Goal: Task Accomplishment & Management: Manage account settings

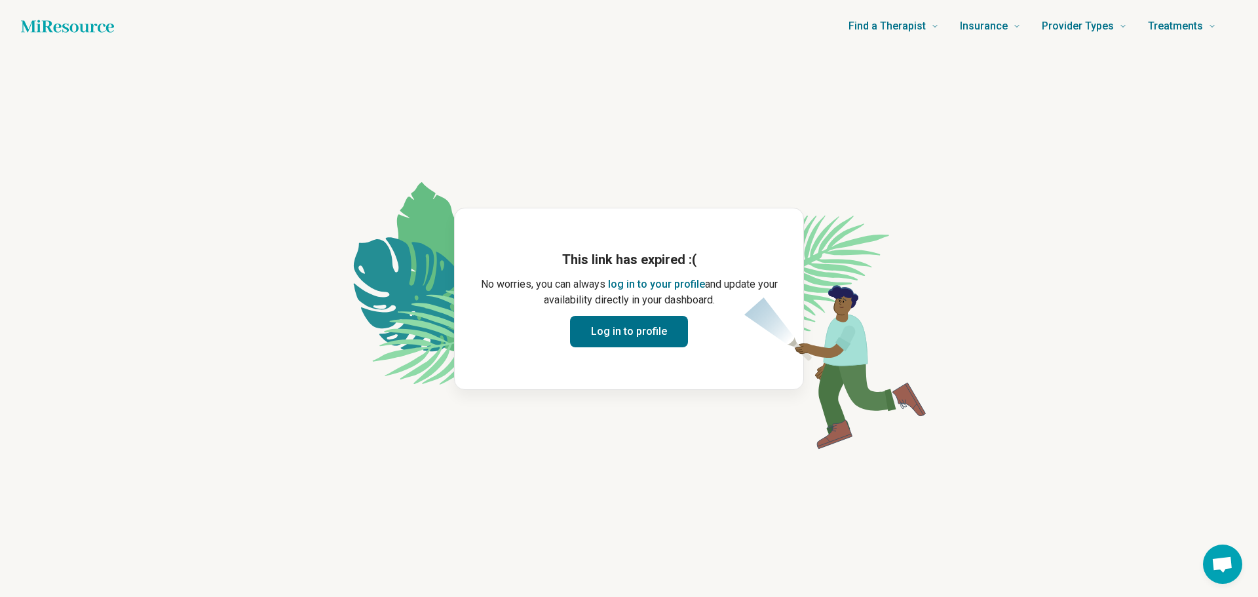
click at [636, 336] on button "Log in to profile" at bounding box center [629, 331] width 118 height 31
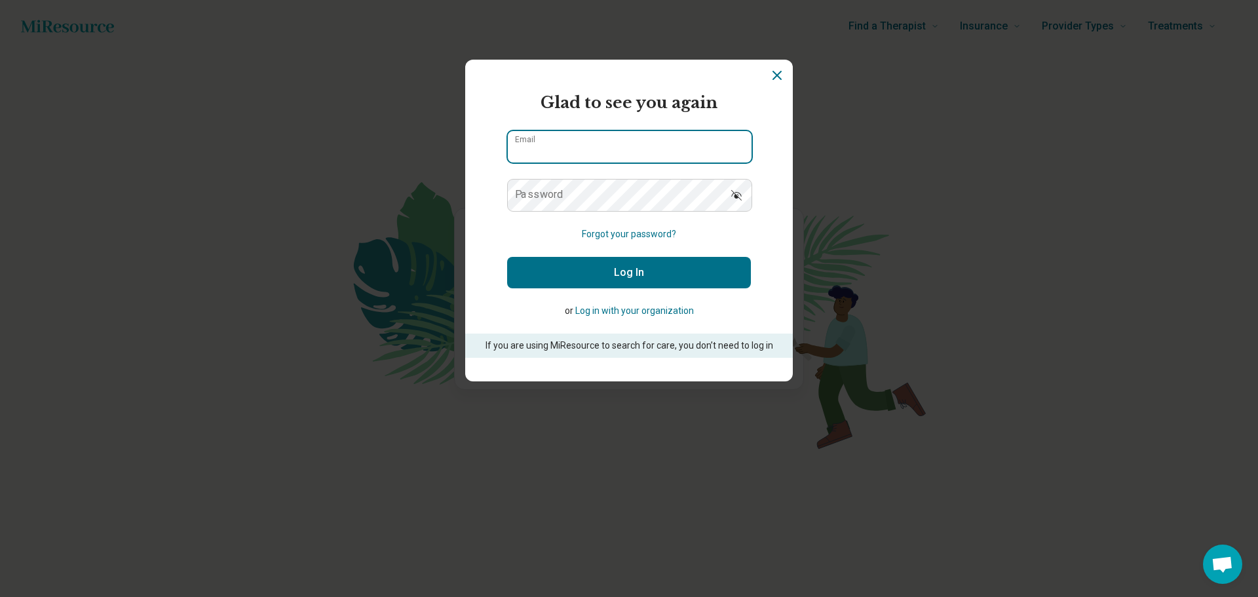
type input "**********"
click at [623, 267] on button "Log In" at bounding box center [629, 272] width 244 height 31
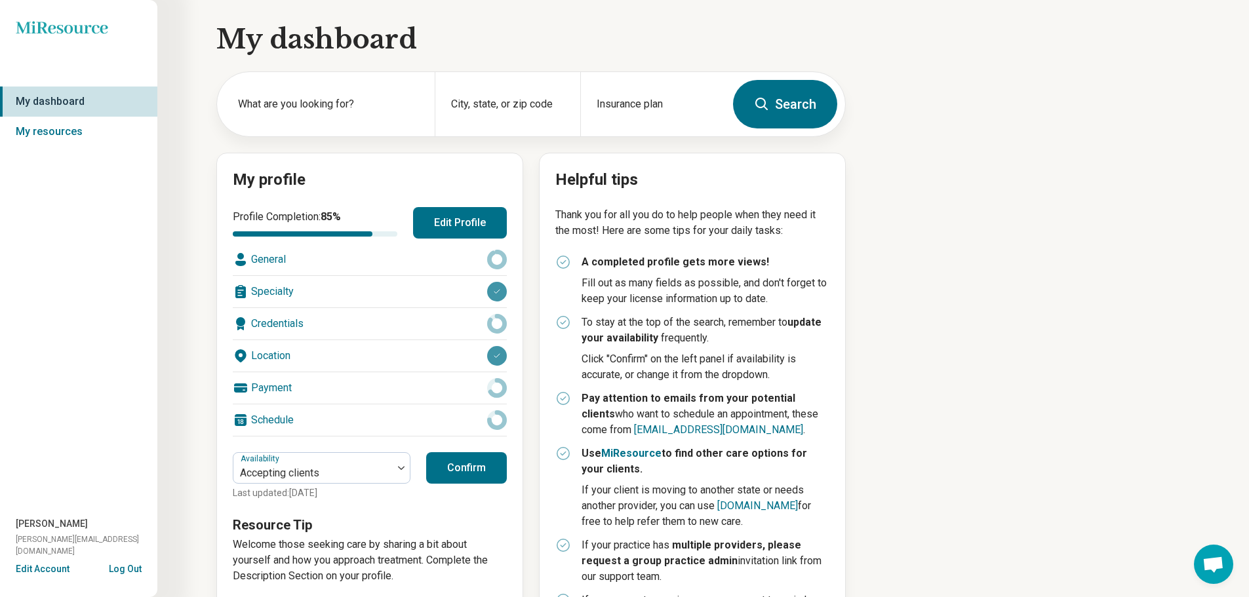
click at [469, 232] on button "Edit Profile" at bounding box center [460, 222] width 94 height 31
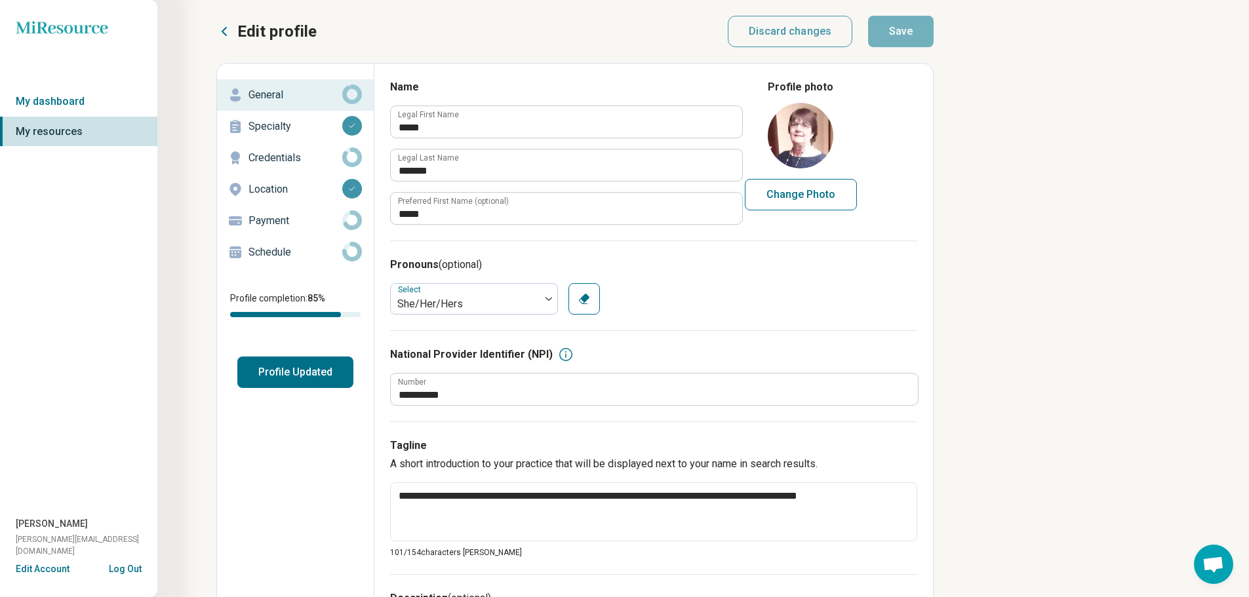
click at [582, 300] on icon "button" at bounding box center [584, 299] width 10 height 10
click at [543, 299] on div at bounding box center [548, 299] width 17 height 4
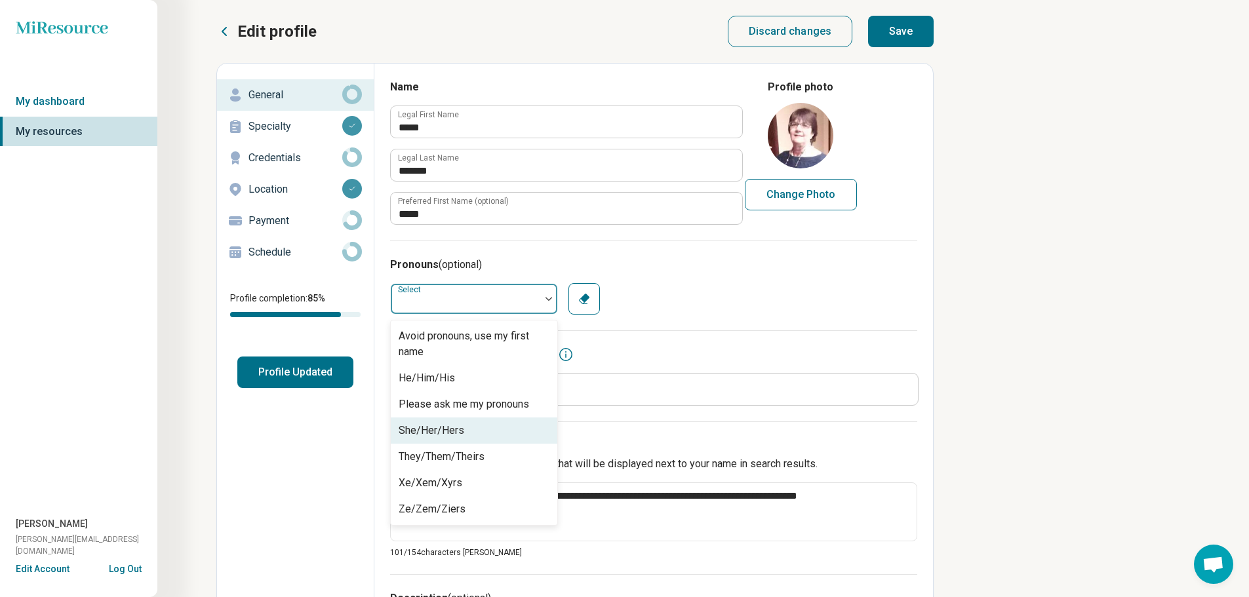
click at [441, 435] on div "She/Her/Hers" at bounding box center [431, 431] width 66 height 16
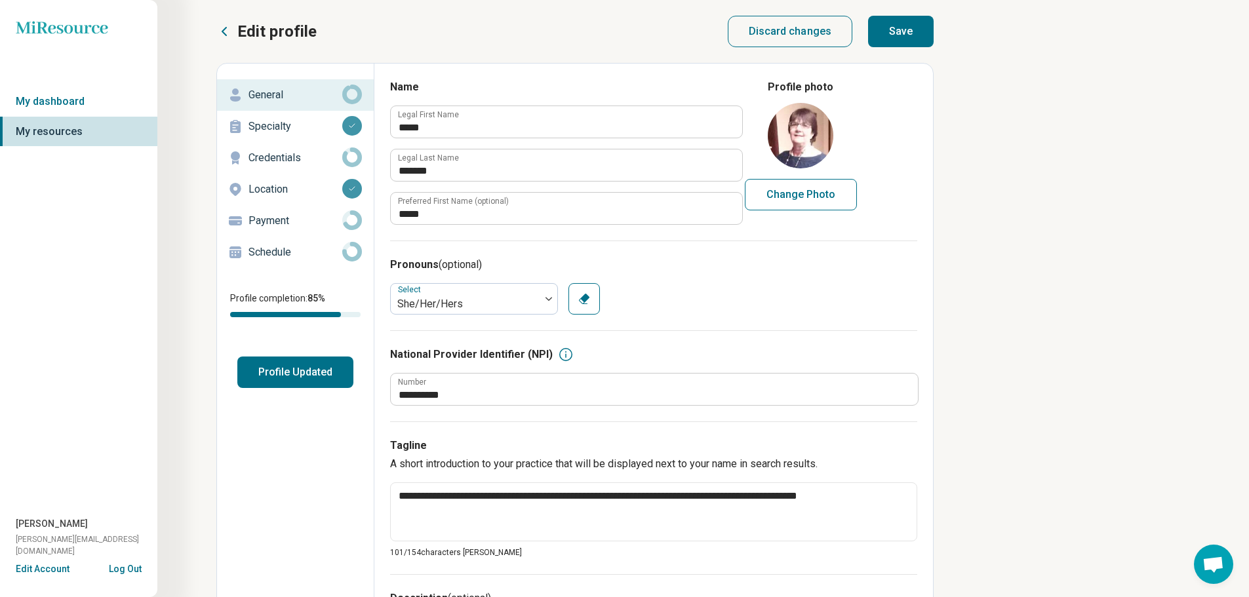
click at [895, 34] on button "Save" at bounding box center [901, 31] width 66 height 31
click at [259, 157] on p "Credentials" at bounding box center [295, 158] width 94 height 16
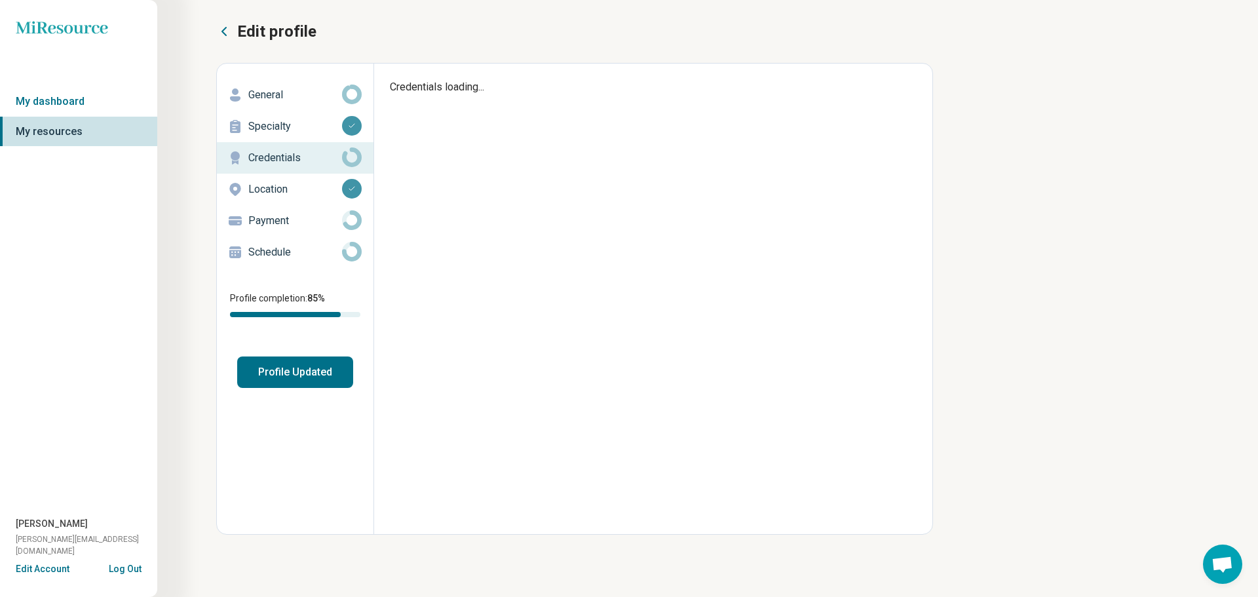
type textarea "*"
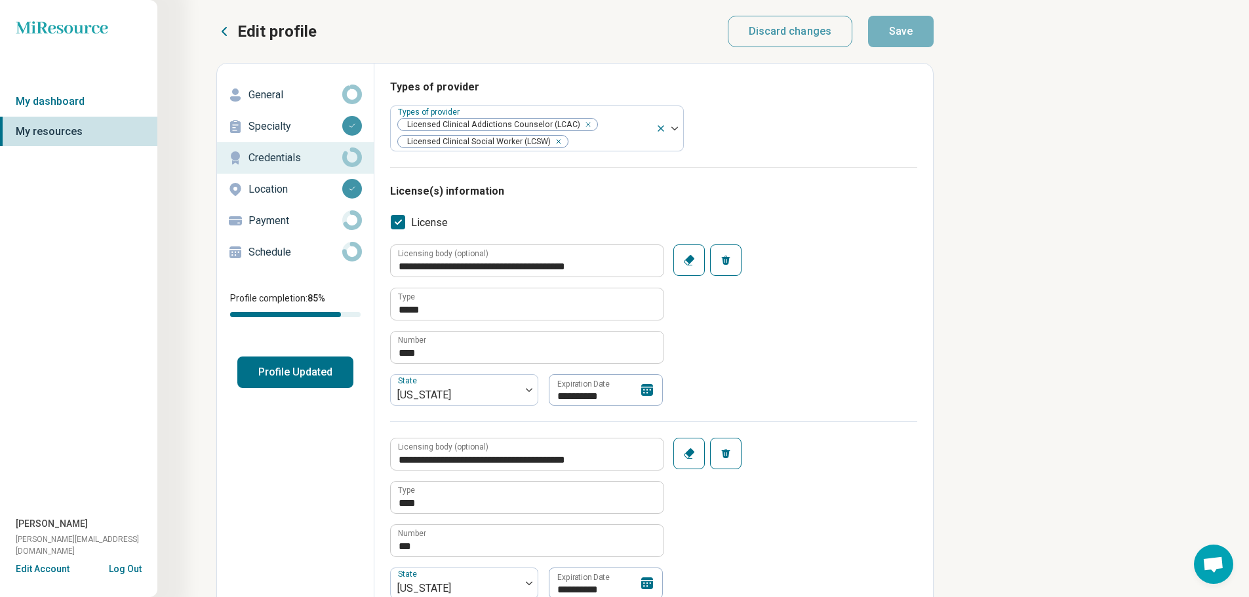
click at [273, 222] on p "Payment" at bounding box center [295, 221] width 94 height 16
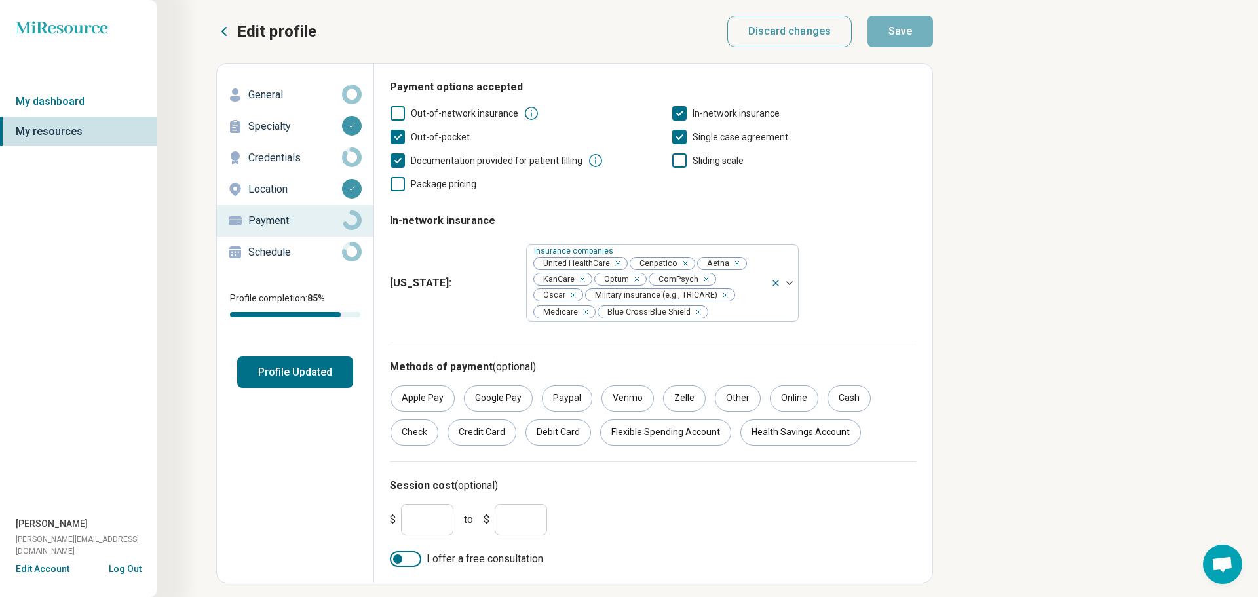
click at [414, 560] on div at bounding box center [405, 559] width 31 height 16
click at [406, 560] on div at bounding box center [405, 559] width 31 height 16
click at [294, 368] on button "Profile Updated" at bounding box center [295, 372] width 116 height 31
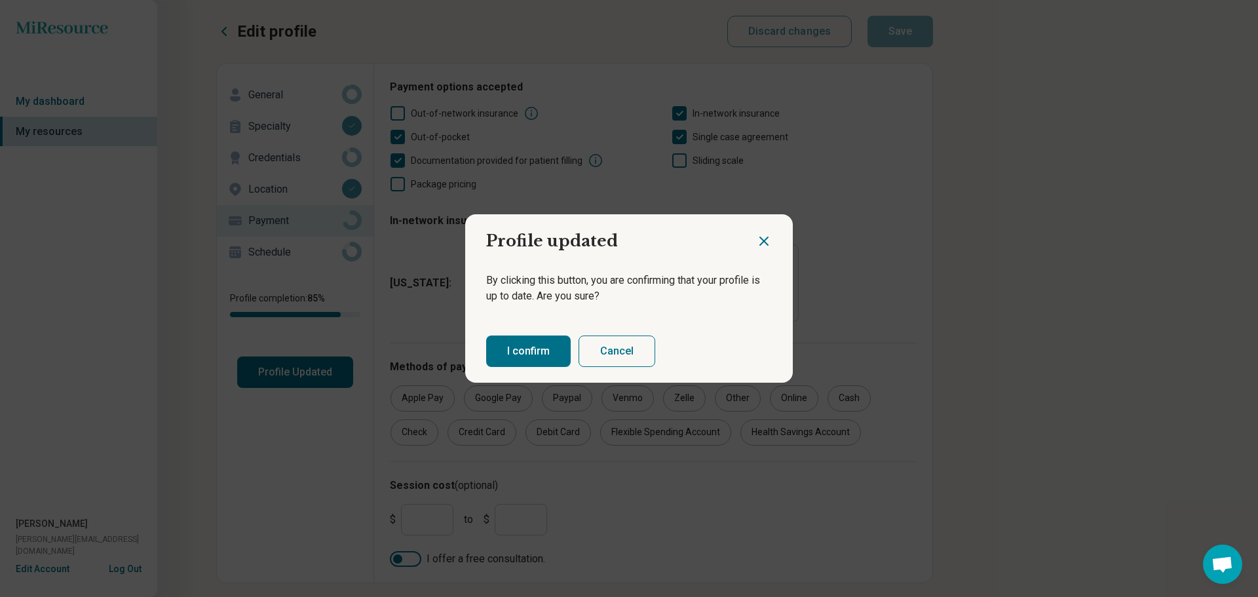
click at [524, 351] on button "I confirm" at bounding box center [528, 351] width 85 height 31
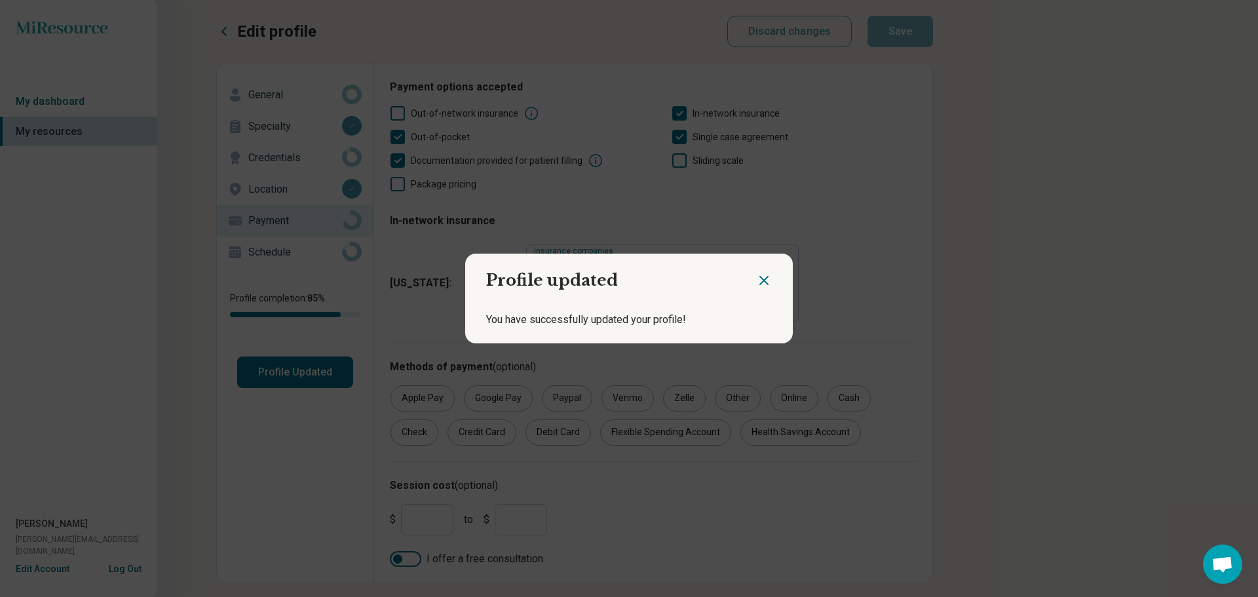
click at [760, 284] on icon "Close dialog" at bounding box center [764, 281] width 16 height 16
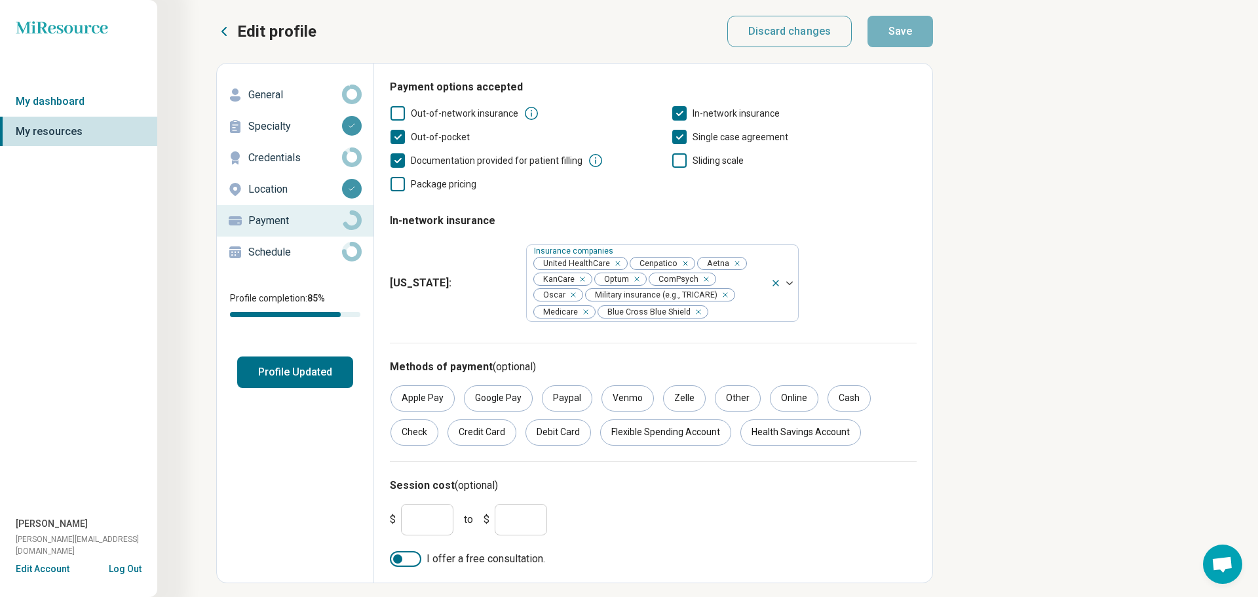
click at [286, 253] on p "Schedule" at bounding box center [295, 252] width 94 height 16
